Goal: Task Accomplishment & Management: Manage account settings

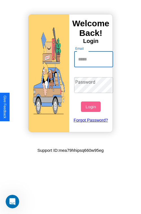
click at [94, 59] on input "Email" at bounding box center [93, 59] width 39 height 16
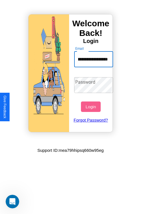
scroll to position [0, 33]
type input "**********"
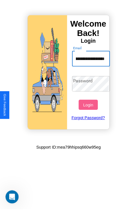
scroll to position [0, 0]
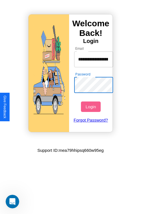
click at [92, 107] on button "Login" at bounding box center [91, 106] width 20 height 10
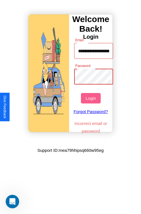
click at [92, 98] on button "Login" at bounding box center [91, 98] width 20 height 10
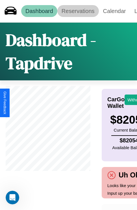
click at [78, 11] on link "Reservations" at bounding box center [78, 11] width 42 height 12
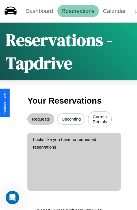
click at [71, 120] on button "Upcoming" at bounding box center [71, 118] width 28 height 11
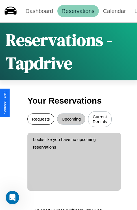
click at [41, 120] on button "Requests" at bounding box center [40, 118] width 27 height 11
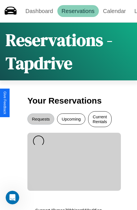
click at [100, 120] on button "Current Rentals" at bounding box center [99, 119] width 23 height 16
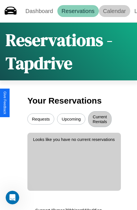
click at [114, 11] on link "Calendar" at bounding box center [114, 11] width 31 height 12
